Goal: Task Accomplishment & Management: Manage account settings

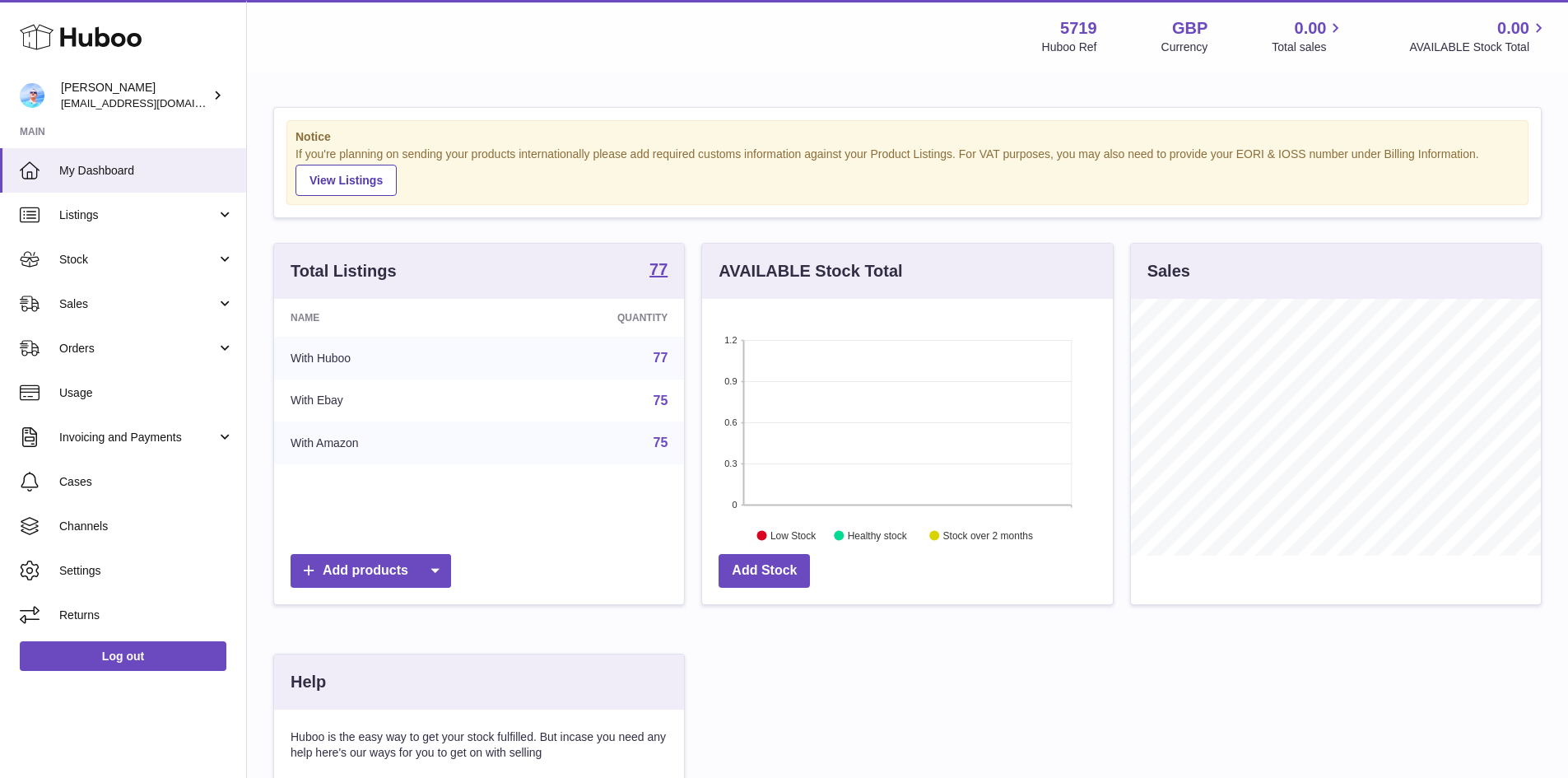
scroll to position [822696, 822895]
click at [137, 214] on span "Listings" at bounding box center [138, 215] width 157 height 16
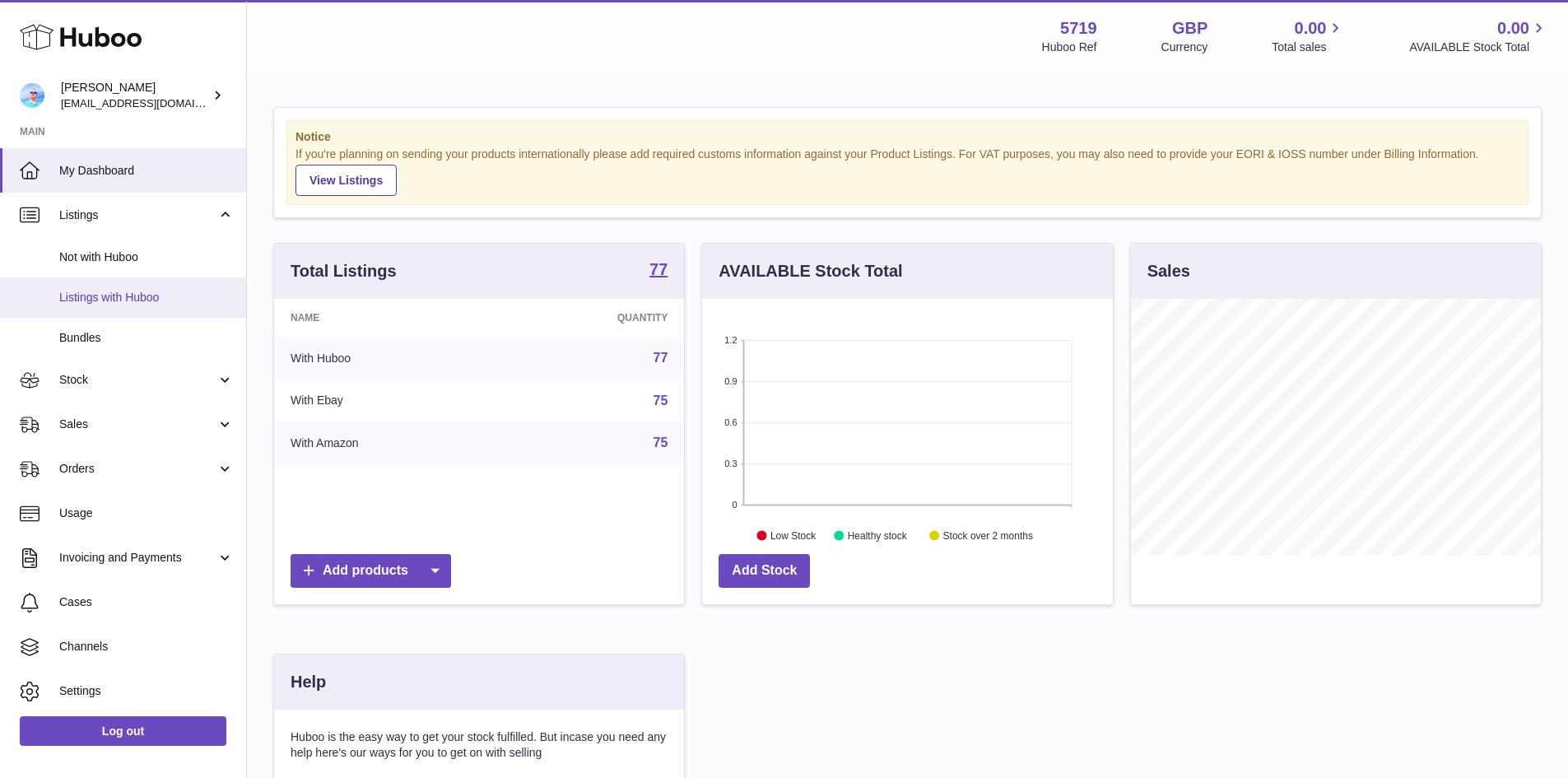
click at [134, 297] on span "Listings with Huboo" at bounding box center [146, 297] width 175 height 16
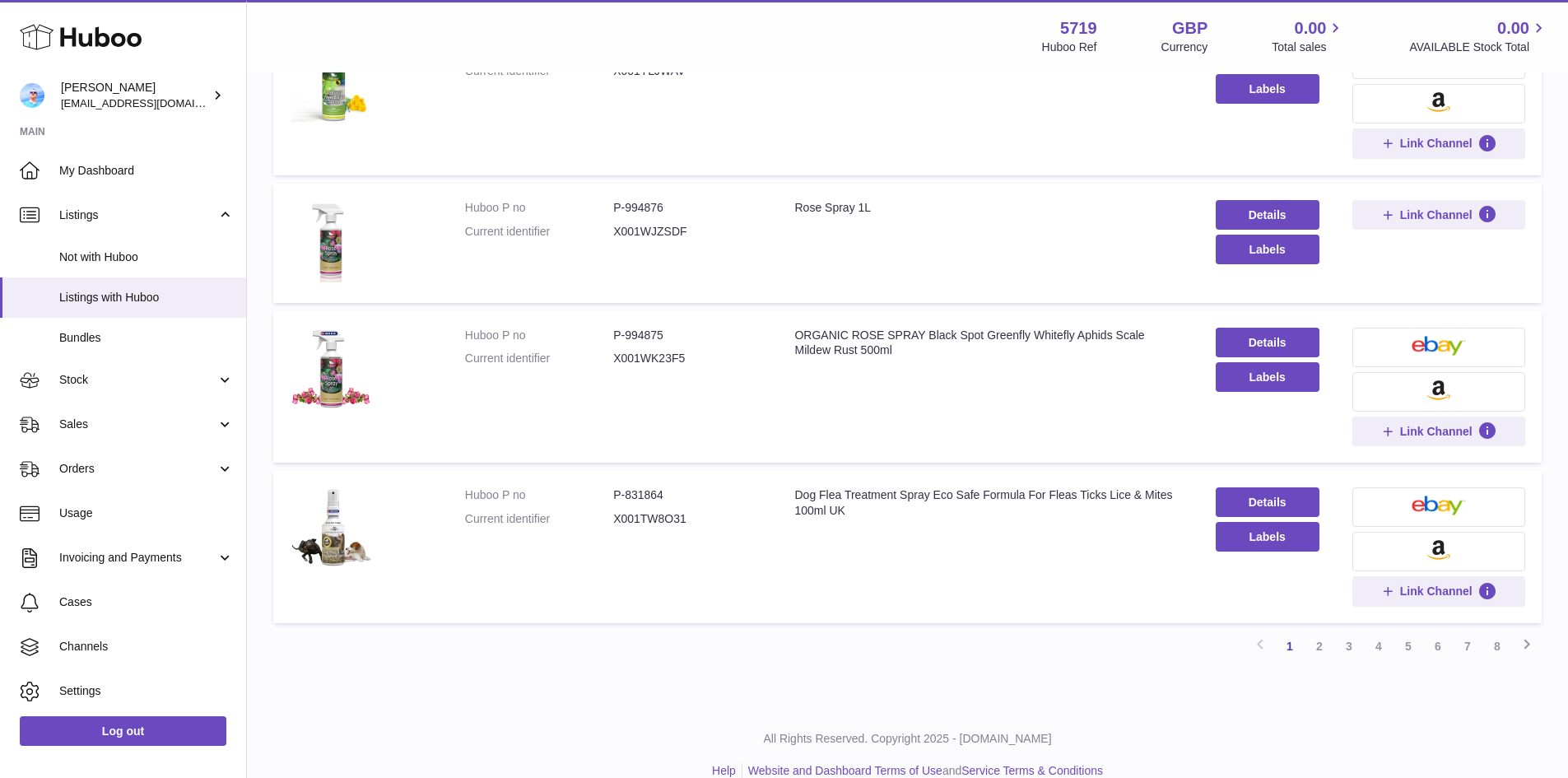
scroll to position [1222, 0]
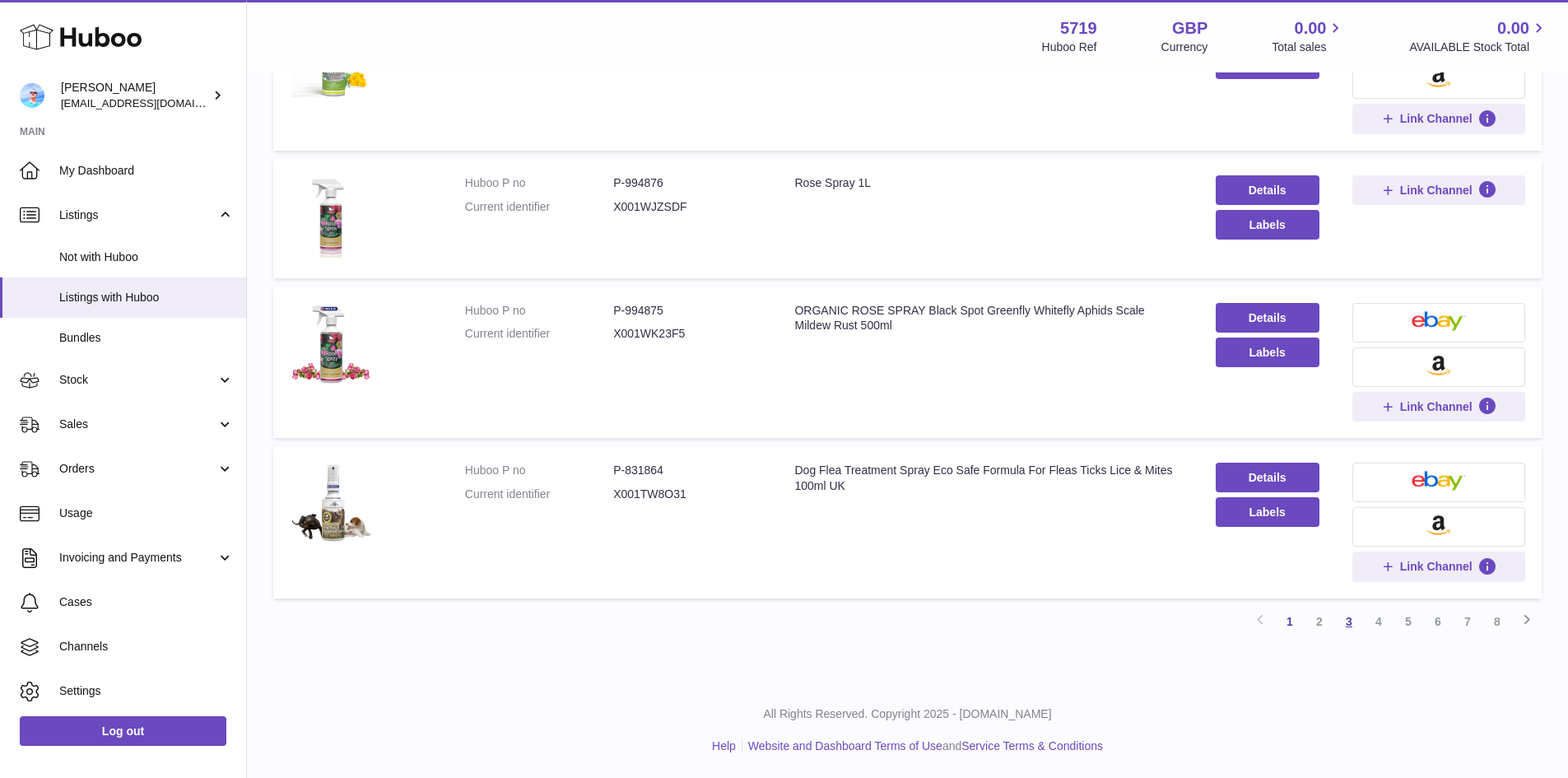
click at [1349, 621] on link "3" at bounding box center [1349, 620] width 29 height 29
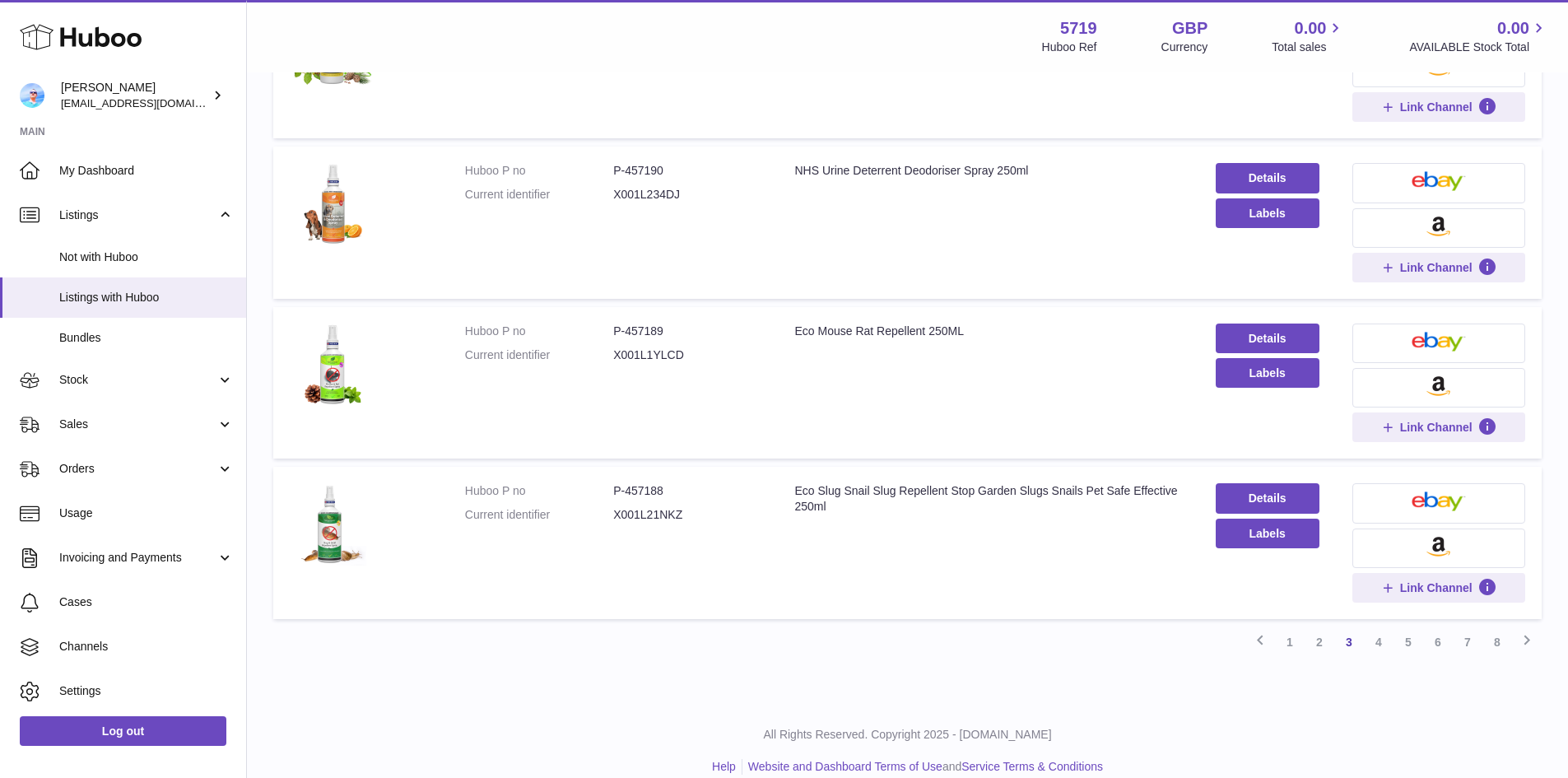
scroll to position [1288, 0]
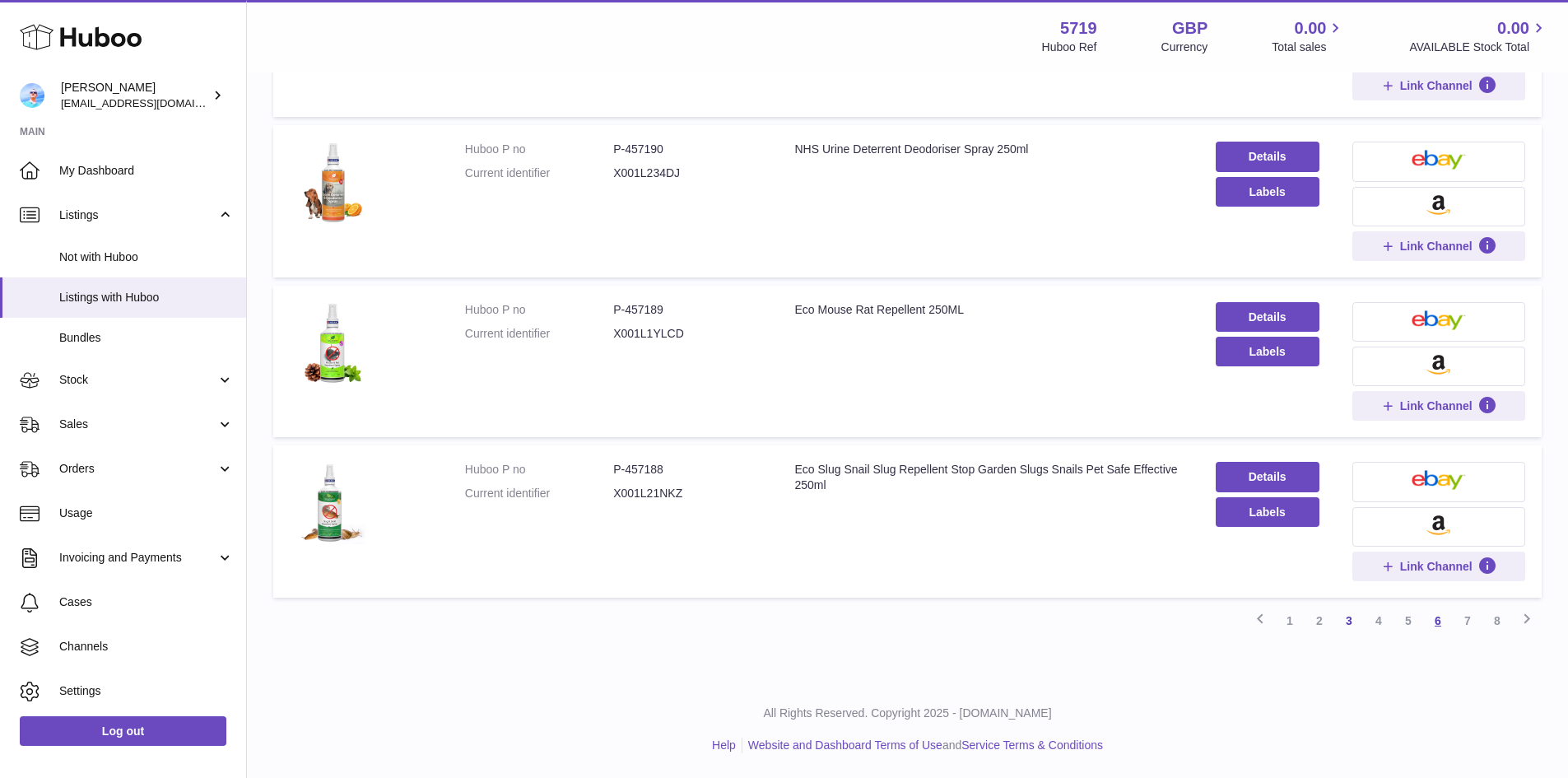
click at [1440, 618] on link "6" at bounding box center [1438, 620] width 29 height 29
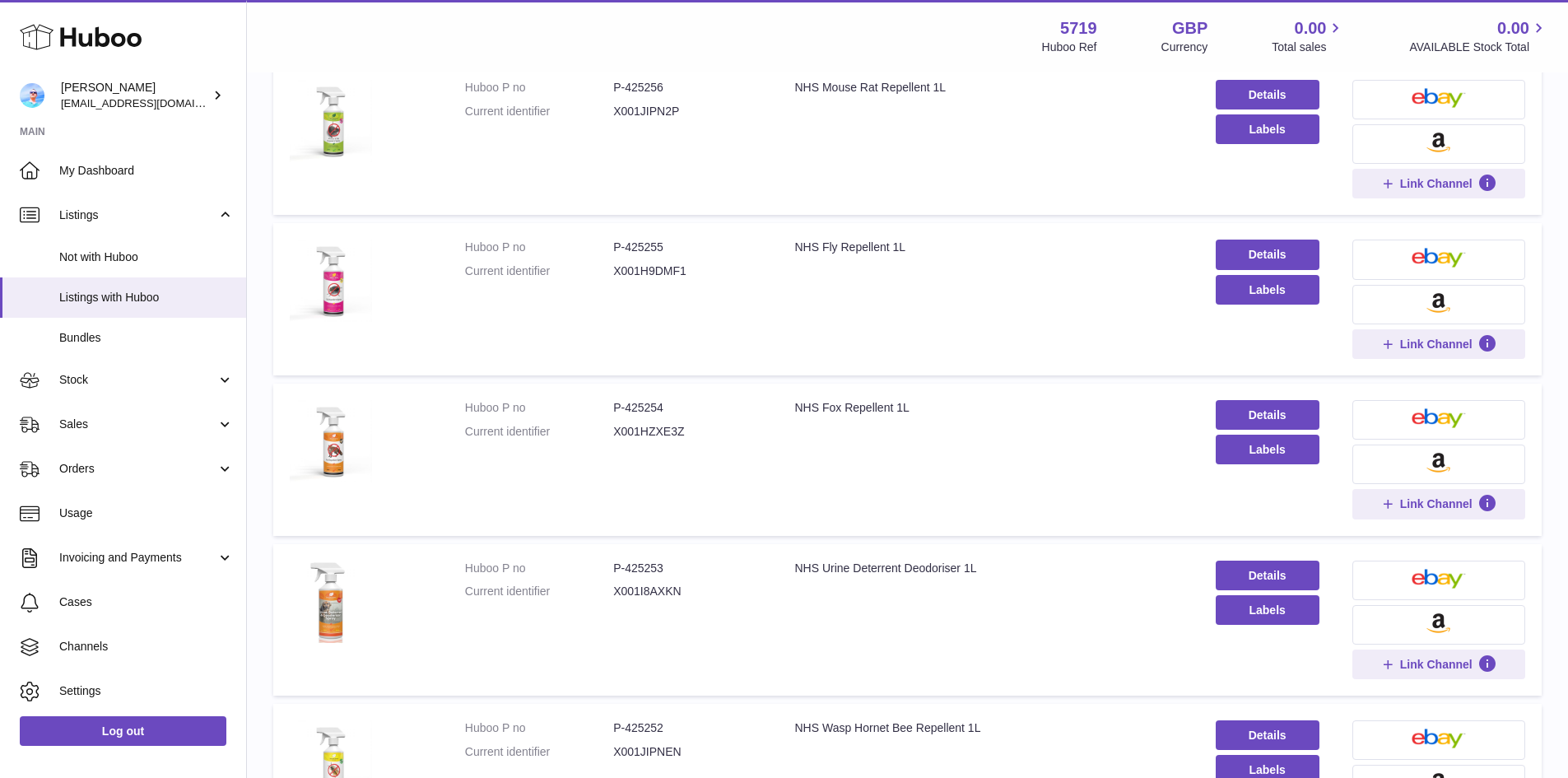
scroll to position [321, 0]
